Goal: Answer question/provide support

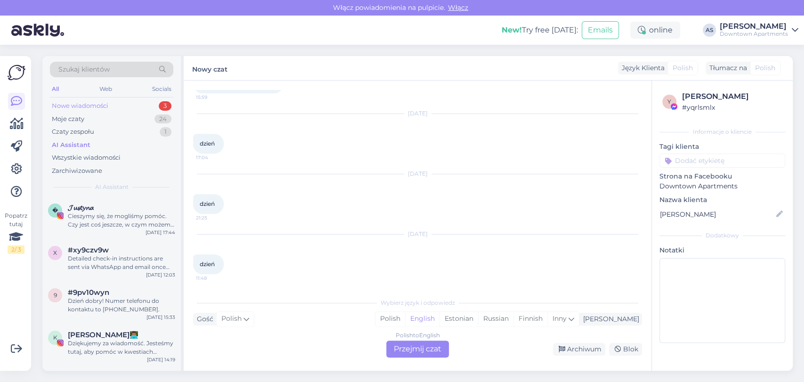
click at [110, 109] on div "Nowe wiadomości 3" at bounding box center [111, 105] width 123 height 13
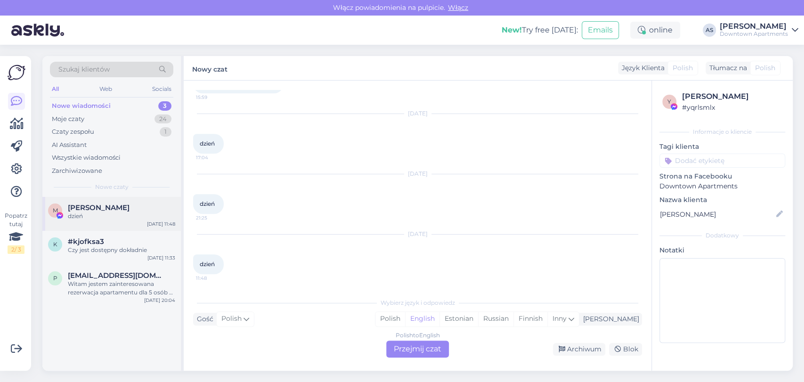
click at [107, 203] on div "M [PERSON_NAME] dzień [DATE] 11:48" at bounding box center [111, 214] width 138 height 34
click at [389, 350] on div "Polish to English Przejmij czat" at bounding box center [417, 348] width 63 height 17
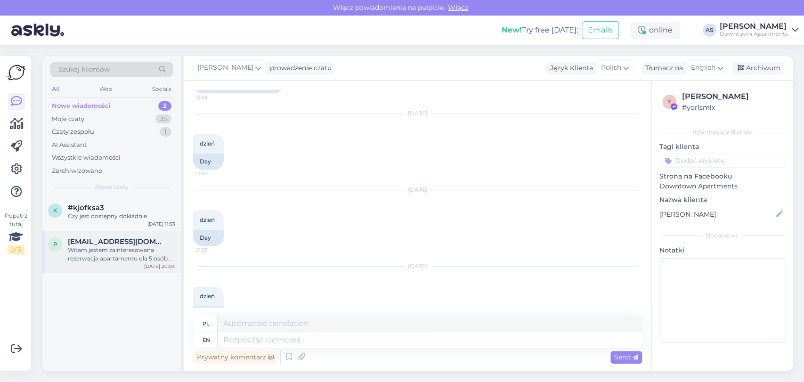
click at [132, 239] on span "[EMAIL_ADDRESS][DOMAIN_NAME]" at bounding box center [117, 241] width 98 height 8
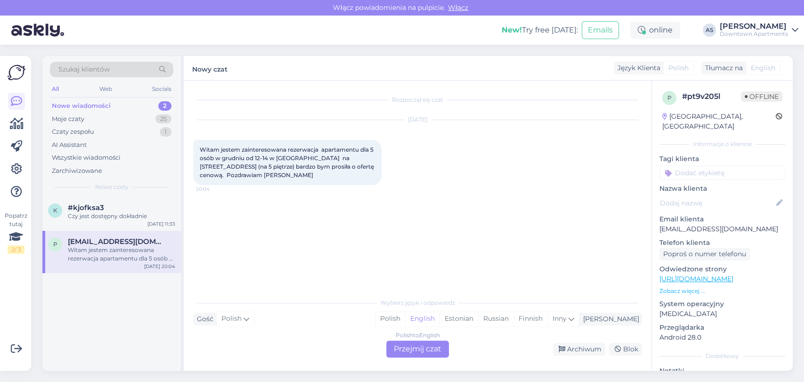
click at [423, 344] on div "Polish to English Przejmij czat" at bounding box center [417, 348] width 63 height 17
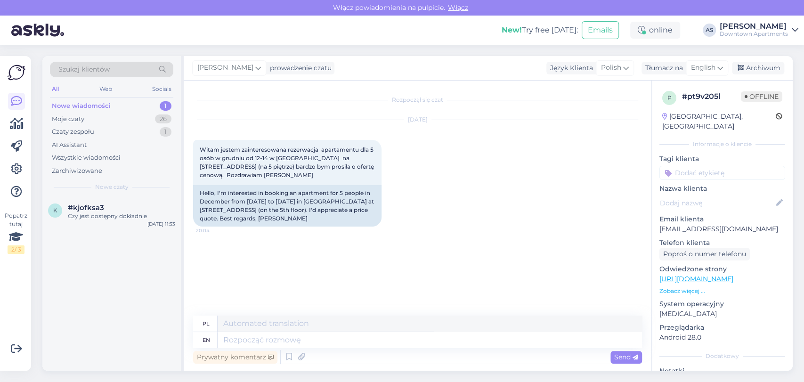
drag, startPoint x: 113, startPoint y: 215, endPoint x: 229, endPoint y: 243, distance: 119.2
click at [115, 215] on div "Czy jest dostępny dokładnie" at bounding box center [121, 216] width 107 height 8
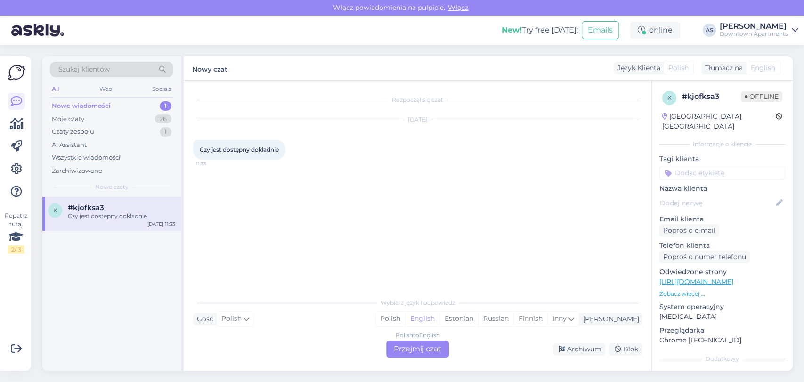
click at [415, 344] on div "Polish to English Przejmij czat" at bounding box center [417, 348] width 63 height 17
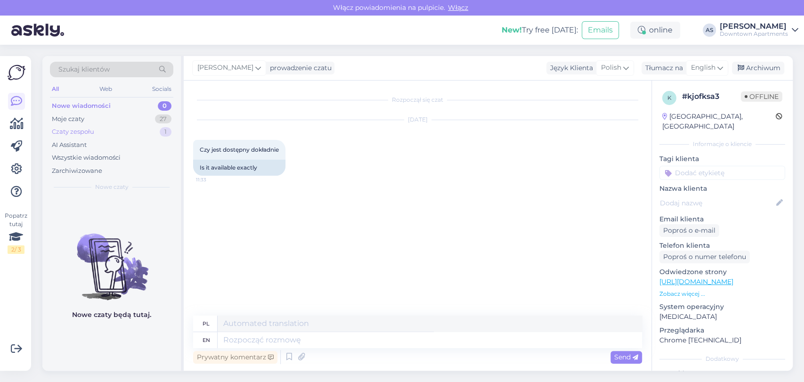
click at [121, 127] on div "Czaty zespołu 1" at bounding box center [111, 131] width 123 height 13
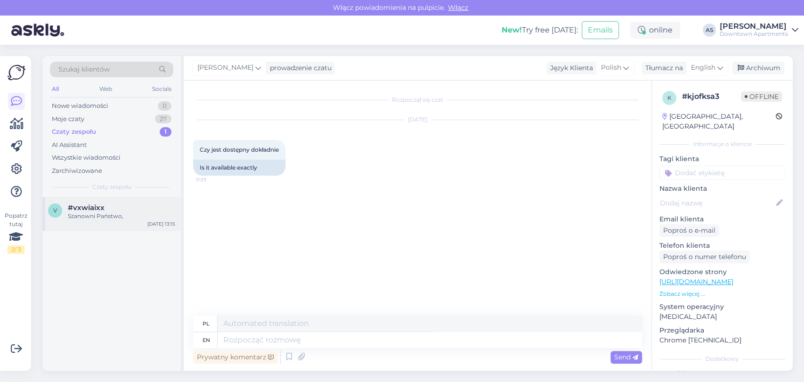
click at [132, 203] on div "#vxwiaixx" at bounding box center [121, 207] width 107 height 8
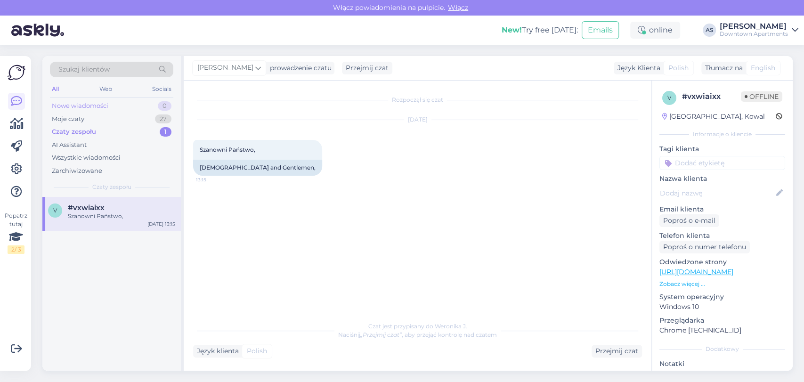
click at [111, 102] on div "Nowe wiadomości 0" at bounding box center [111, 105] width 123 height 13
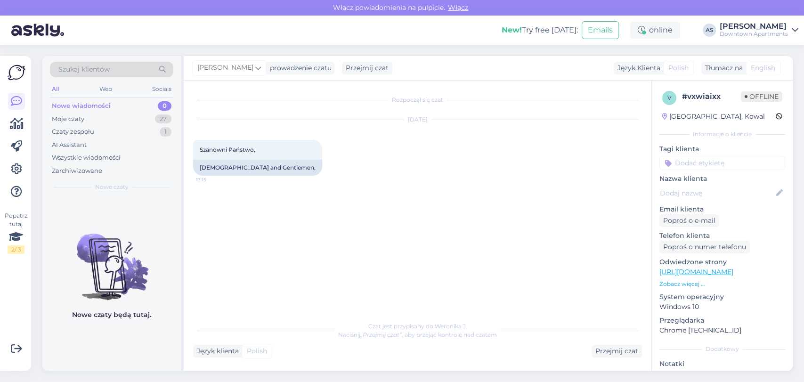
click at [732, 37] on div "Downtown Apartments" at bounding box center [754, 34] width 68 height 8
click at [704, 97] on div "Wyloguj" at bounding box center [724, 96] width 147 height 17
